Goal: Task Accomplishment & Management: Manage account settings

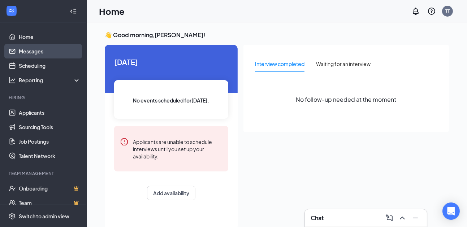
click at [30, 55] on link "Messages" at bounding box center [50, 51] width 62 height 14
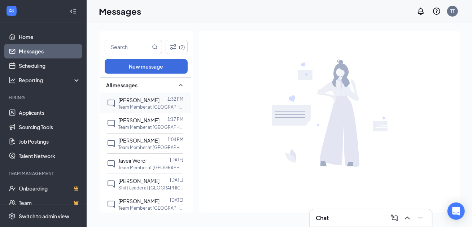
click at [119, 104] on p "Team Member at [GEOGRAPHIC_DATA]" at bounding box center [150, 107] width 65 height 6
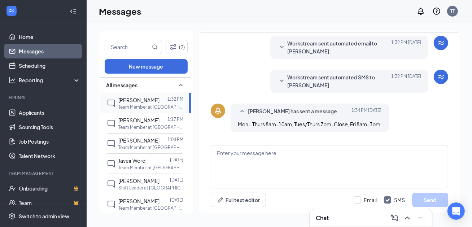
scroll to position [118, 0]
click at [143, 117] on span "[PERSON_NAME]" at bounding box center [138, 120] width 41 height 6
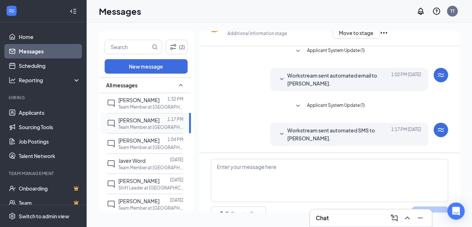
scroll to position [36, 0]
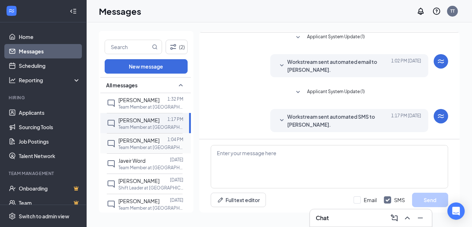
click at [139, 145] on p "Team Member at [GEOGRAPHIC_DATA]" at bounding box center [150, 147] width 65 height 6
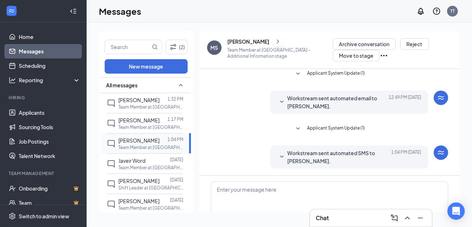
scroll to position [36, 0]
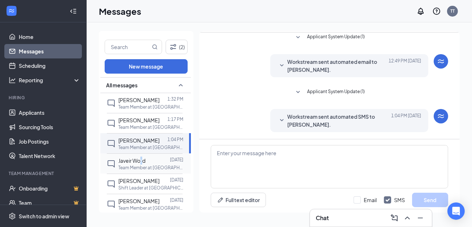
click at [142, 159] on span "Javeir Word" at bounding box center [131, 160] width 27 height 6
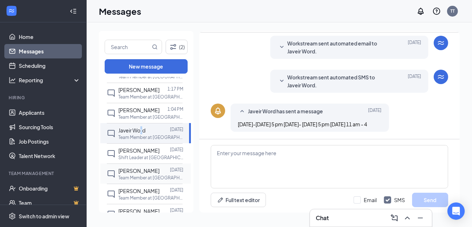
scroll to position [36, 0]
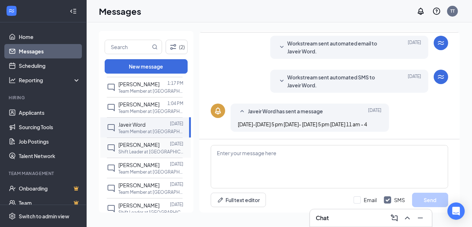
click at [130, 146] on span "[PERSON_NAME]" at bounding box center [138, 145] width 41 height 6
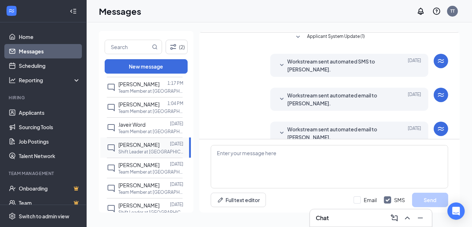
scroll to position [71, 0]
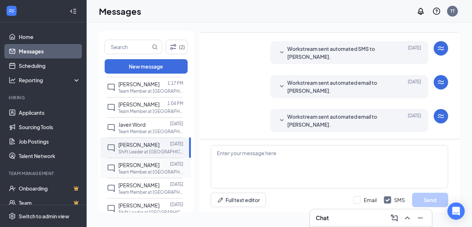
click at [137, 165] on span "[PERSON_NAME]" at bounding box center [138, 165] width 41 height 6
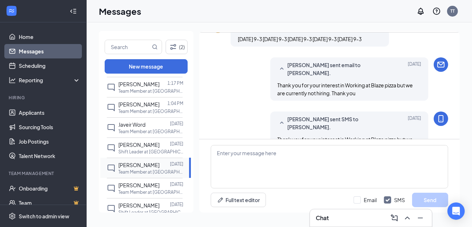
scroll to position [248, 0]
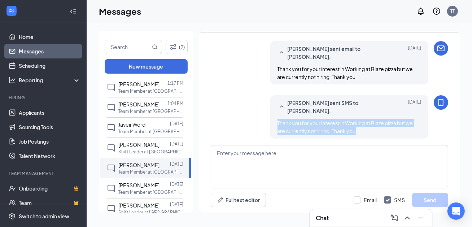
drag, startPoint x: 354, startPoint y: 126, endPoint x: 277, endPoint y: 118, distance: 77.4
click at [278, 120] on span "Thank you for your interest in Working at Blaze pizza but we are currently not …" at bounding box center [346, 127] width 136 height 14
copy span "Thank you for your interest in Working at Blaze pizza but we are currently not …"
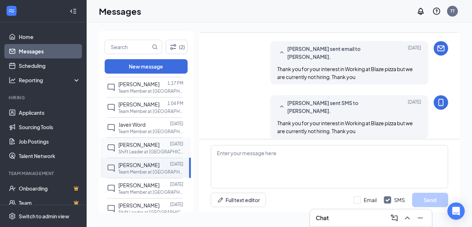
click at [131, 145] on span "[PERSON_NAME]" at bounding box center [138, 145] width 41 height 6
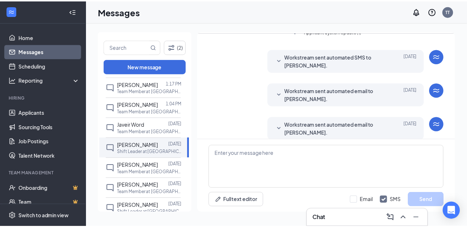
scroll to position [71, 0]
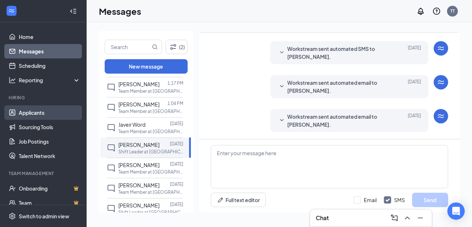
click at [32, 113] on link "Applicants" at bounding box center [50, 112] width 62 height 14
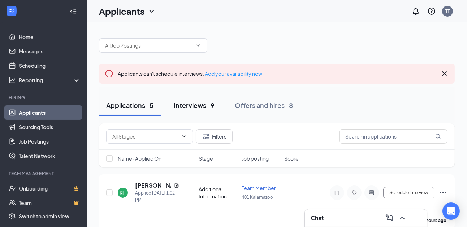
click at [194, 106] on div "Interviews · 9" at bounding box center [194, 105] width 41 height 9
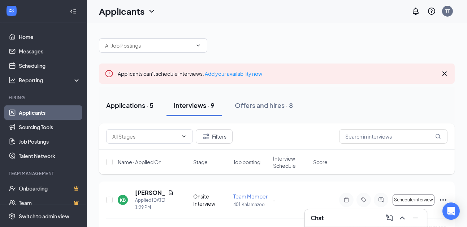
click at [127, 102] on div "Applications · 5" at bounding box center [129, 105] width 47 height 9
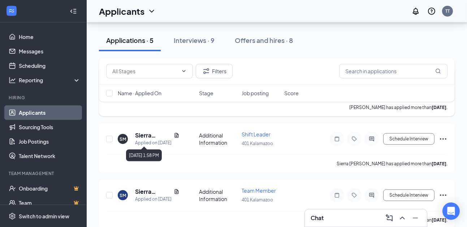
scroll to position [239, 0]
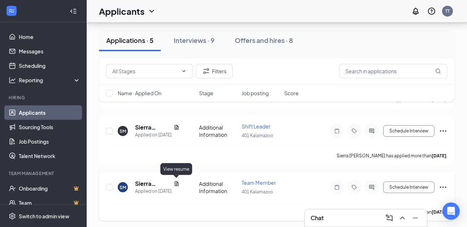
click at [176, 181] on icon "Document" at bounding box center [177, 184] width 6 height 6
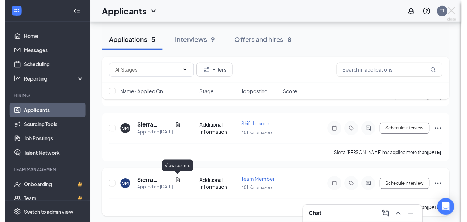
scroll to position [233, 0]
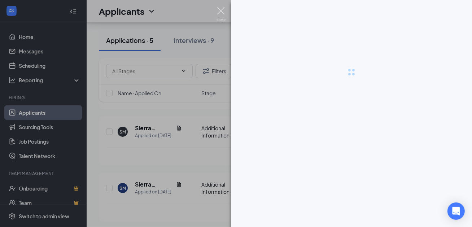
click at [221, 11] on img at bounding box center [221, 14] width 9 height 14
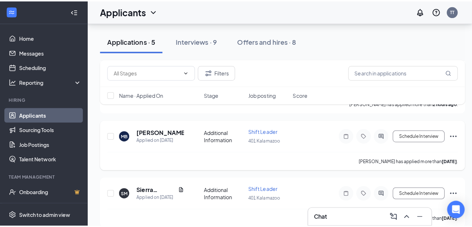
scroll to position [160, 0]
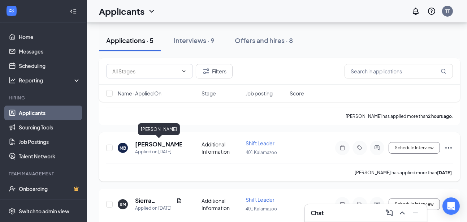
click at [166, 144] on h5 "[PERSON_NAME]" at bounding box center [158, 144] width 47 height 8
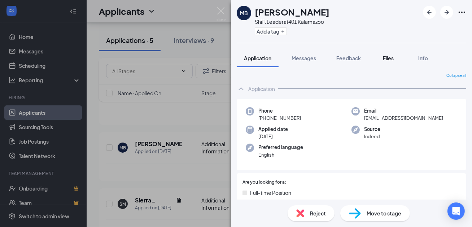
click at [388, 57] on span "Files" at bounding box center [388, 58] width 11 height 6
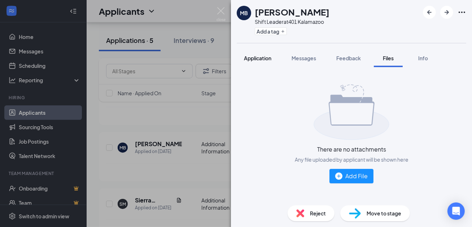
click at [255, 58] on span "Application" at bounding box center [257, 58] width 27 height 6
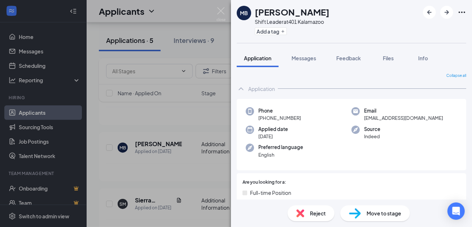
click at [316, 213] on span "Reject" at bounding box center [318, 213] width 16 height 8
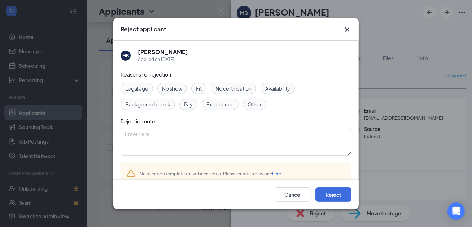
click at [279, 87] on span "Availability" at bounding box center [277, 88] width 25 height 8
click at [243, 88] on span "No certification" at bounding box center [234, 88] width 36 height 8
click at [238, 87] on span "No certification" at bounding box center [234, 88] width 36 height 8
click at [219, 104] on span "Experience" at bounding box center [220, 104] width 27 height 8
click at [243, 103] on div "Other" at bounding box center [254, 105] width 23 height 12
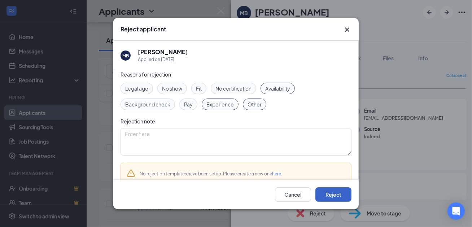
click at [323, 200] on button "Reject" at bounding box center [334, 194] width 36 height 14
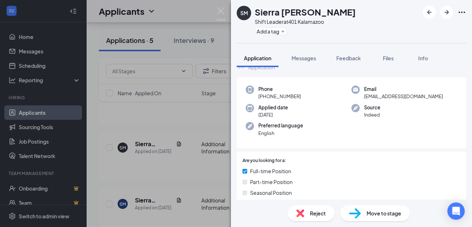
scroll to position [150, 0]
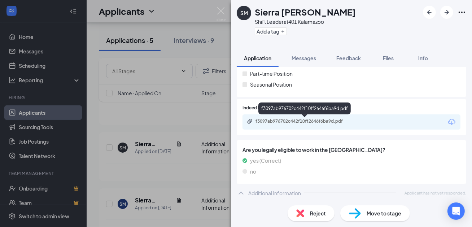
click at [268, 118] on div "f3097ab976702c442f10ff2646f6ba9d.pdf" at bounding box center [306, 121] width 101 height 6
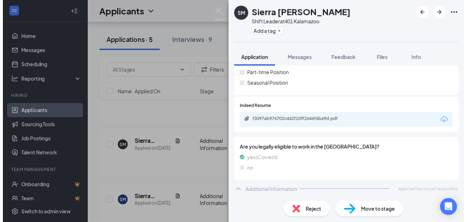
scroll to position [147, 0]
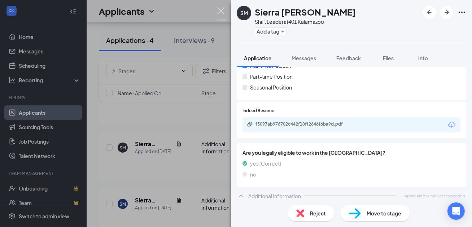
click at [219, 11] on img at bounding box center [221, 14] width 9 height 14
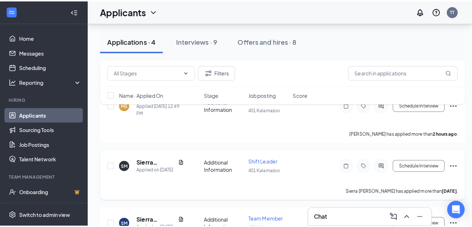
scroll to position [124, 0]
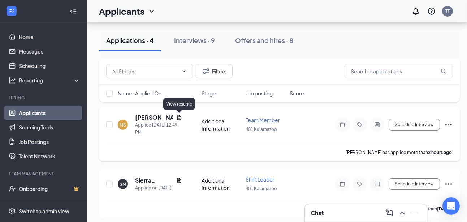
click at [180, 116] on icon "Document" at bounding box center [179, 117] width 6 height 6
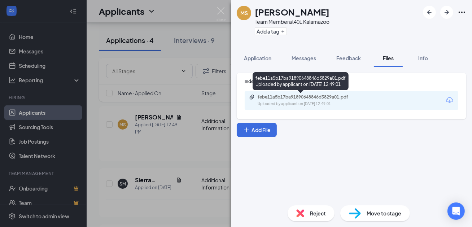
click at [300, 95] on div "febe11a5b17ba91890648846d3829a01.pdf" at bounding box center [308, 97] width 101 height 6
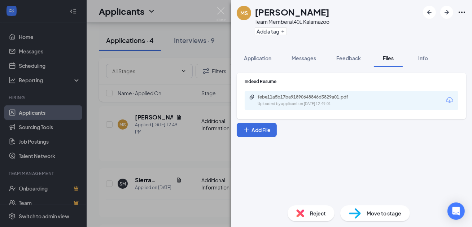
click at [323, 213] on span "Reject" at bounding box center [318, 213] width 16 height 8
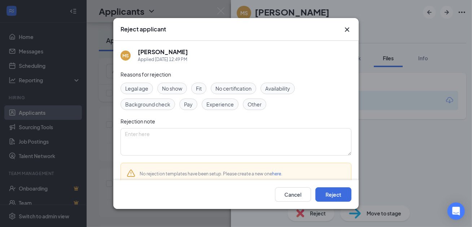
click at [265, 90] on div "Availability" at bounding box center [278, 89] width 34 height 12
click at [192, 105] on span "Pay" at bounding box center [188, 104] width 9 height 8
click at [211, 106] on span "Experience" at bounding box center [220, 104] width 27 height 8
click at [190, 103] on span "Pay" at bounding box center [188, 104] width 9 height 8
click at [330, 199] on button "Reject" at bounding box center [334, 194] width 36 height 14
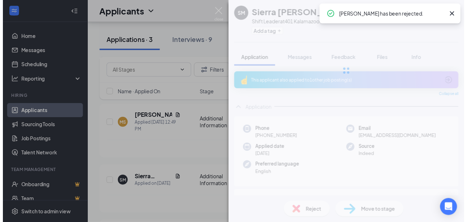
scroll to position [115, 0]
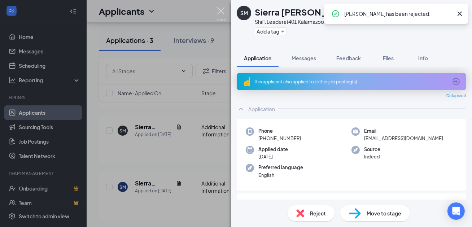
click at [221, 12] on img at bounding box center [221, 14] width 9 height 14
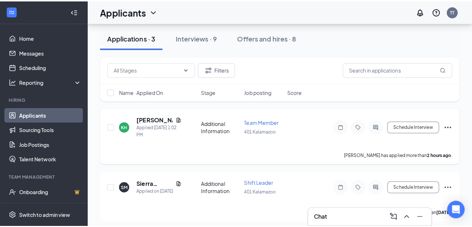
scroll to position [43, 0]
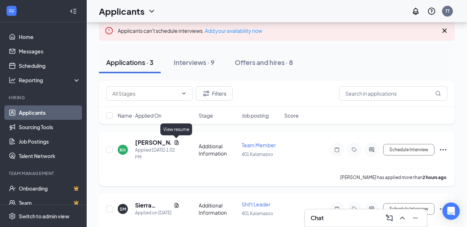
click at [174, 143] on icon "Document" at bounding box center [176, 142] width 4 height 5
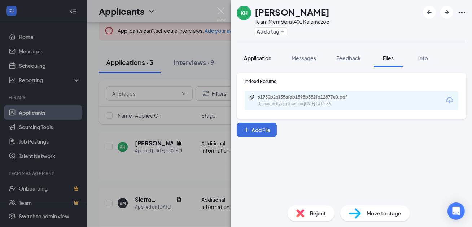
click at [261, 59] on span "Application" at bounding box center [257, 58] width 27 height 6
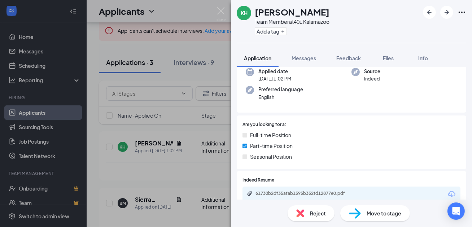
scroll to position [130, 0]
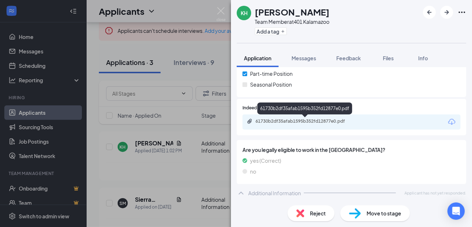
click at [270, 121] on div "61730b2df35afab1595b352fd12877e0.pdf" at bounding box center [306, 121] width 101 height 6
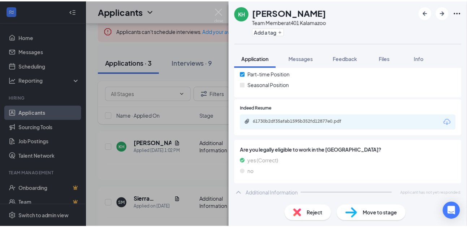
scroll to position [127, 0]
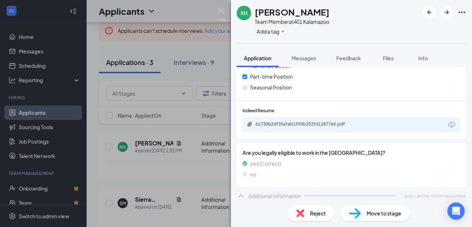
click at [312, 216] on span "Reject" at bounding box center [318, 213] width 16 height 8
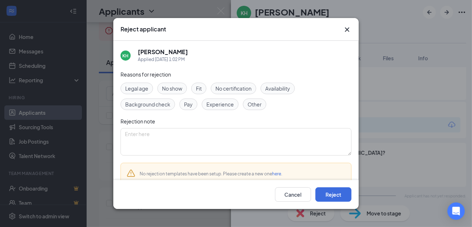
click at [283, 89] on span "Availability" at bounding box center [277, 88] width 25 height 8
click at [220, 109] on div "Experience" at bounding box center [220, 105] width 37 height 12
click at [248, 106] on span "Other" at bounding box center [255, 104] width 14 height 8
click at [326, 196] on button "Reject" at bounding box center [334, 194] width 36 height 14
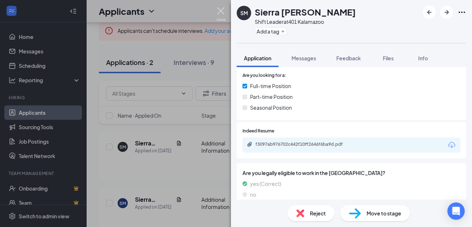
click at [220, 11] on img at bounding box center [221, 14] width 9 height 14
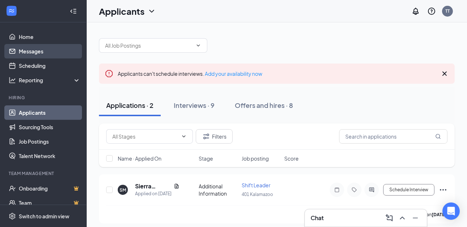
click at [29, 48] on link "Messages" at bounding box center [50, 51] width 62 height 14
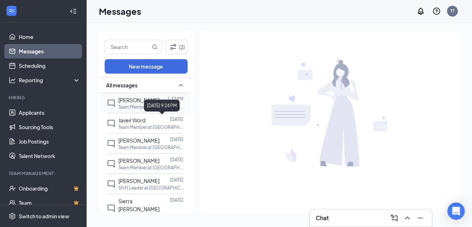
click at [125, 96] on div "[PERSON_NAME]" at bounding box center [138, 100] width 41 height 8
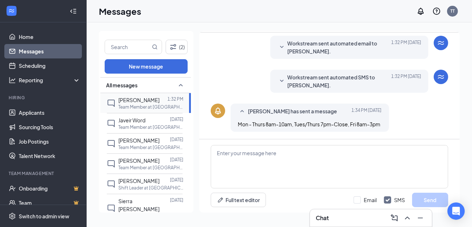
scroll to position [118, 0]
click at [235, 165] on textarea at bounding box center [330, 166] width 238 height 43
paste textarea "Thank you for your interest in Working at Blaze pizza but we are currently not …"
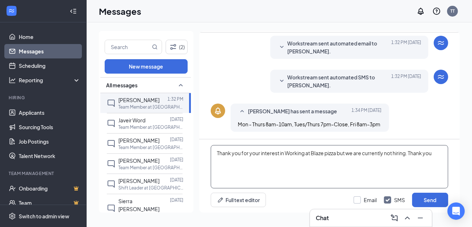
type textarea "Thank you for your interest in Working at Blaze pizza but we are currently not …"
click at [361, 199] on input "Email" at bounding box center [365, 199] width 23 height 7
checkbox input "true"
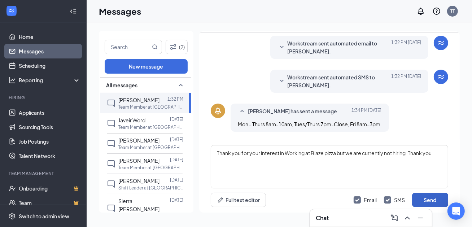
click at [431, 202] on button "Send" at bounding box center [430, 200] width 36 height 14
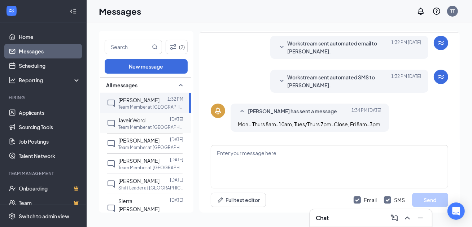
click at [140, 125] on p "Team Member at [GEOGRAPHIC_DATA]" at bounding box center [150, 127] width 65 height 6
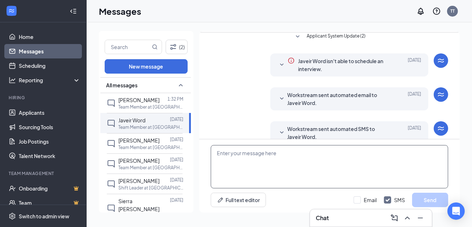
scroll to position [152, 0]
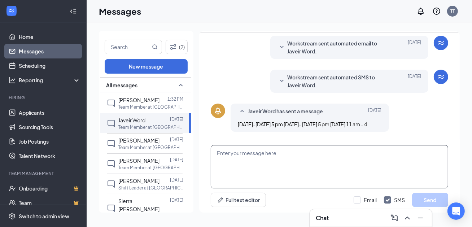
paste textarea "Thank you for your interest in Working at Blaze pizza but we are currently not …"
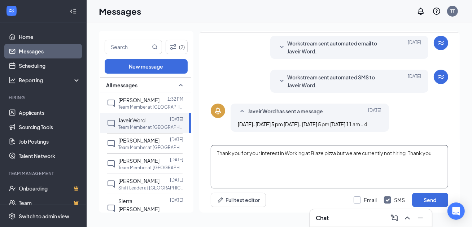
type textarea "Thank you for your interest in Working at Blaze pizza but we are currently not …"
click at [357, 196] on input "Email" at bounding box center [365, 199] width 23 height 7
checkbox input "true"
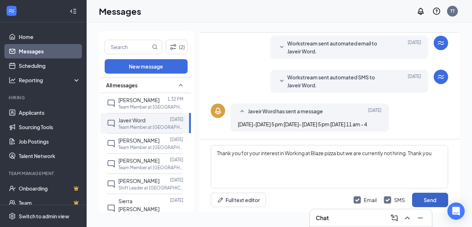
click at [442, 204] on button "Send" at bounding box center [430, 200] width 36 height 14
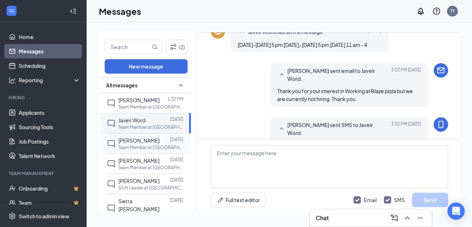
scroll to position [245, 0]
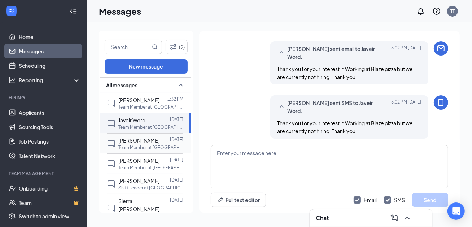
click at [124, 143] on div "[PERSON_NAME]" at bounding box center [138, 140] width 41 height 8
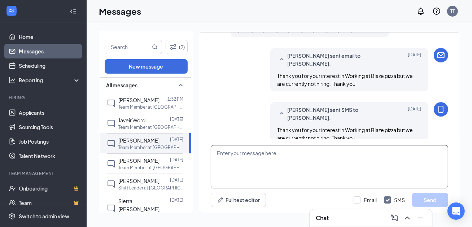
scroll to position [248, 0]
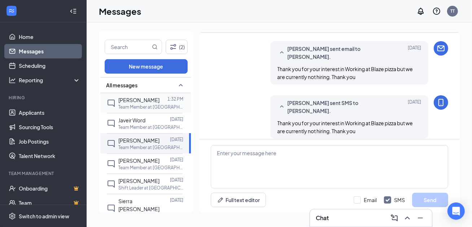
click at [136, 98] on span "[PERSON_NAME]" at bounding box center [138, 100] width 41 height 6
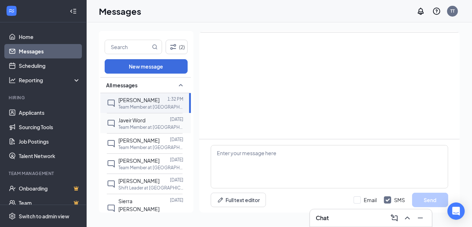
click at [132, 120] on span "Javeir Word" at bounding box center [131, 120] width 27 height 6
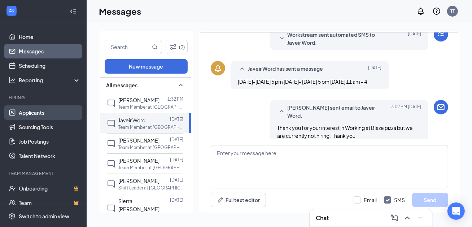
scroll to position [248, 0]
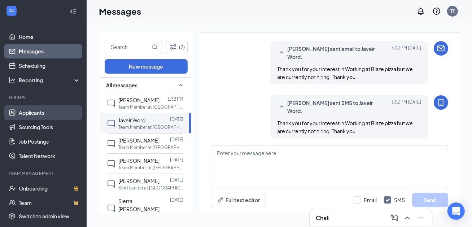
click at [40, 113] on link "Applicants" at bounding box center [50, 112] width 62 height 14
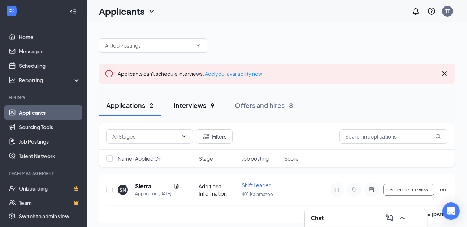
click at [194, 104] on div "Interviews · 9" at bounding box center [194, 105] width 41 height 9
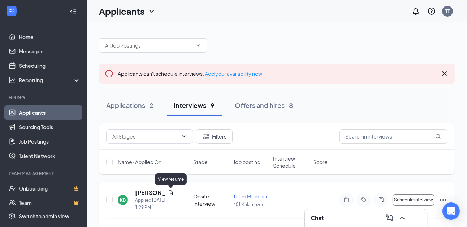
click at [171, 192] on icon "Document" at bounding box center [171, 193] width 6 height 6
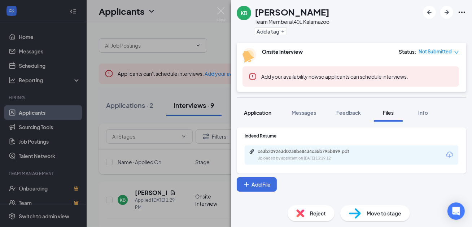
click at [256, 112] on span "Application" at bounding box center [257, 112] width 27 height 6
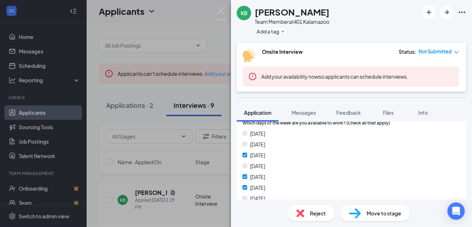
scroll to position [256, 0]
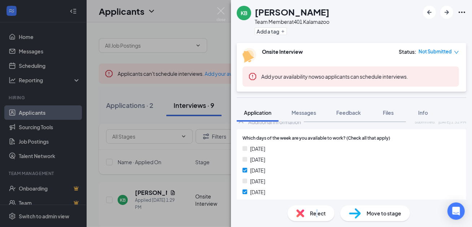
click at [317, 218] on div "Reject" at bounding box center [311, 213] width 47 height 16
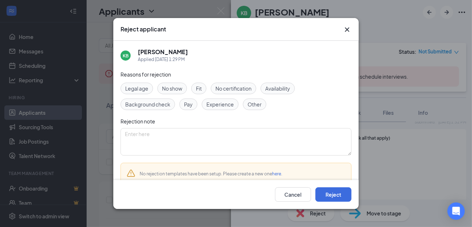
drag, startPoint x: 317, startPoint y: 218, endPoint x: 281, endPoint y: 89, distance: 133.6
click at [281, 89] on span "Availability" at bounding box center [277, 88] width 25 height 8
click at [335, 192] on button "Reject" at bounding box center [334, 194] width 36 height 14
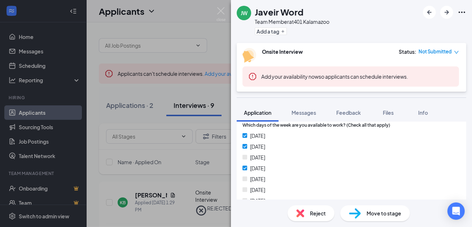
scroll to position [325, 0]
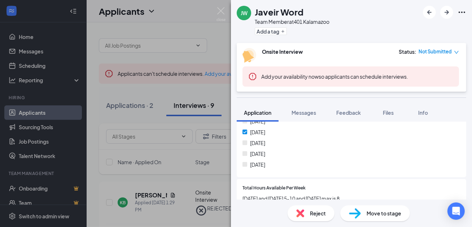
click at [307, 212] on div "Reject" at bounding box center [311, 213] width 47 height 16
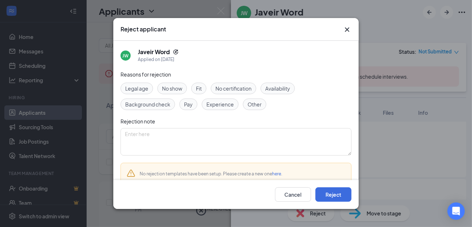
click at [269, 93] on div "Availability" at bounding box center [278, 89] width 34 height 12
click at [342, 197] on button "Reject" at bounding box center [334, 194] width 36 height 14
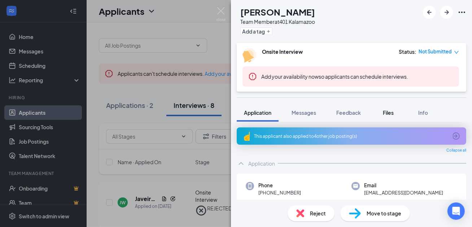
click at [389, 111] on span "Files" at bounding box center [388, 112] width 11 height 6
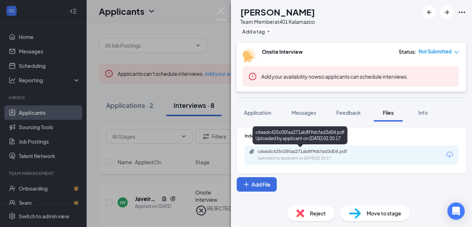
click at [275, 151] on div "c6eadc425c05faa271ab8f9dcfad3d04.pdf" at bounding box center [308, 152] width 101 height 6
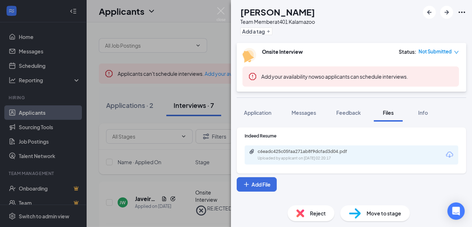
click at [311, 207] on div "Reject" at bounding box center [311, 213] width 47 height 16
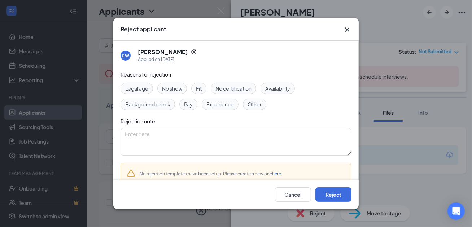
click at [224, 102] on span "Experience" at bounding box center [220, 104] width 27 height 8
click at [333, 188] on button "Reject" at bounding box center [334, 194] width 36 height 14
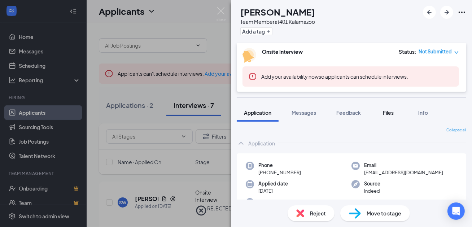
click at [391, 112] on span "Files" at bounding box center [388, 112] width 11 height 6
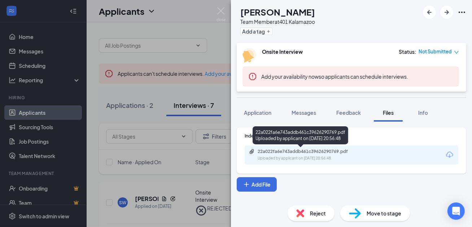
click at [273, 151] on div "22a022fa6e743addb461c39626290769.pdf" at bounding box center [308, 152] width 101 height 6
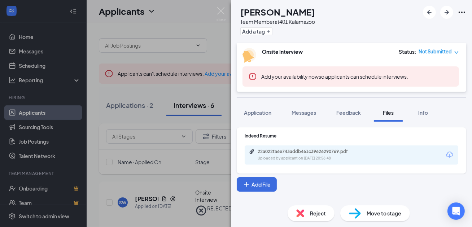
click at [320, 216] on span "Reject" at bounding box center [318, 213] width 16 height 8
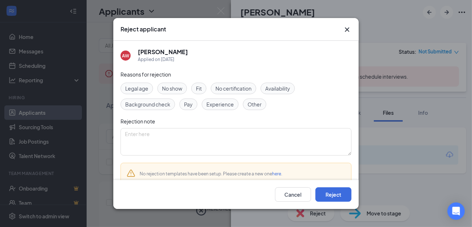
click at [218, 102] on span "Experience" at bounding box center [220, 104] width 27 height 8
click at [341, 197] on button "Reject" at bounding box center [334, 194] width 36 height 14
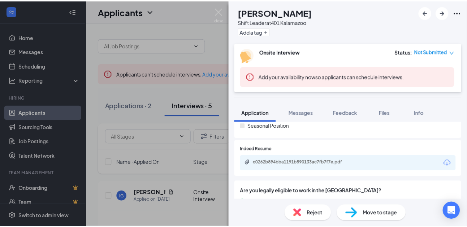
scroll to position [144, 0]
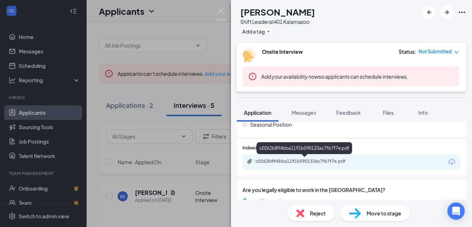
click at [282, 162] on div "c0262b894bba1191b590133ac7fb7f7e.pdf" at bounding box center [306, 161] width 101 height 6
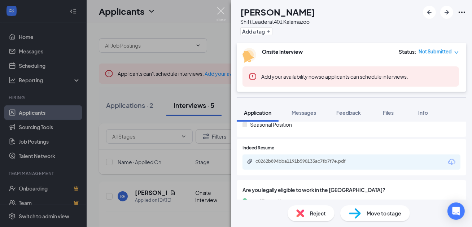
click at [224, 14] on img at bounding box center [221, 14] width 9 height 14
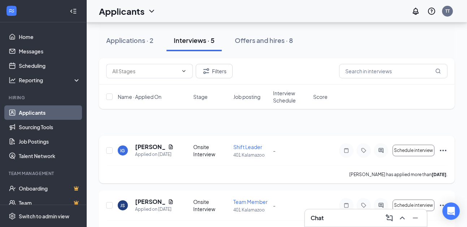
scroll to position [72, 0]
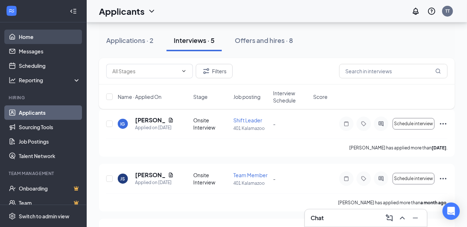
click at [19, 30] on link "Home" at bounding box center [50, 37] width 62 height 14
